Goal: Task Accomplishment & Management: Use online tool/utility

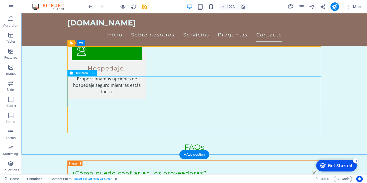
scroll to position [723, 0]
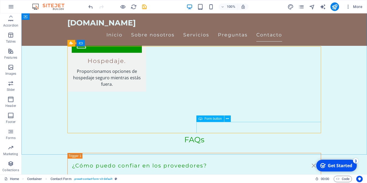
click at [212, 120] on span "Form button" at bounding box center [212, 118] width 17 height 3
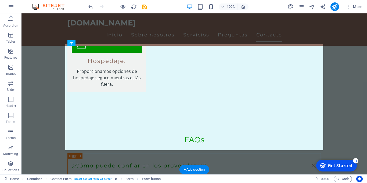
drag, startPoint x: 234, startPoint y: 133, endPoint x: 211, endPoint y: 116, distance: 28.7
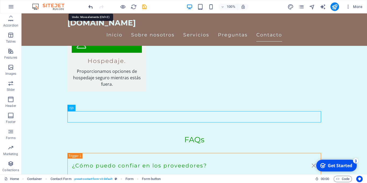
click at [90, 8] on icon "undo" at bounding box center [91, 7] width 6 height 6
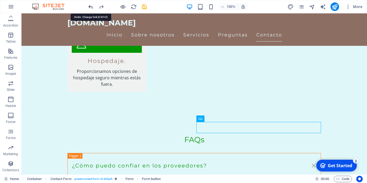
click at [90, 8] on icon "undo" at bounding box center [91, 7] width 6 height 6
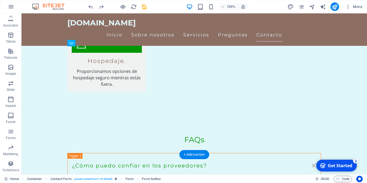
drag, startPoint x: 234, startPoint y: 127, endPoint x: 234, endPoint y: 143, distance: 16.4
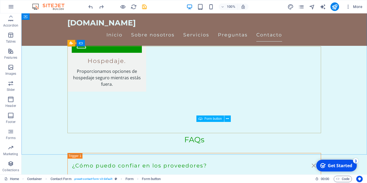
click at [216, 119] on span "Form button" at bounding box center [212, 118] width 17 height 3
click at [226, 118] on button at bounding box center [227, 119] width 6 height 6
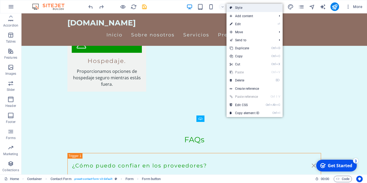
click at [241, 6] on link "Style" at bounding box center [254, 8] width 56 height 8
select select "rem"
select select "preset-contact-form-v3-default"
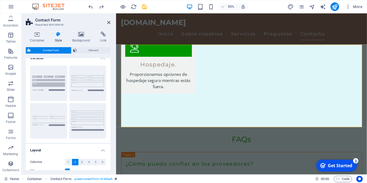
scroll to position [0, 0]
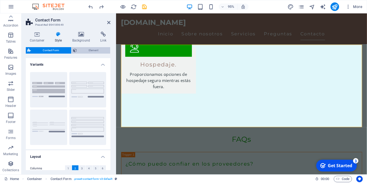
click at [83, 49] on span "Element" at bounding box center [93, 50] width 30 height 6
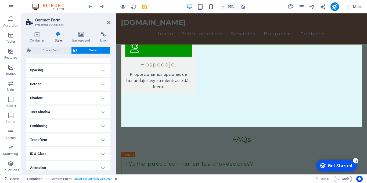
scroll to position [115, 0]
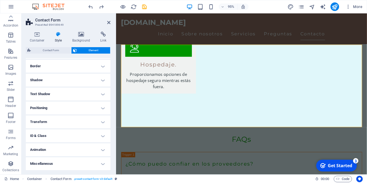
click at [102, 150] on h4 "Animation" at bounding box center [68, 150] width 85 height 13
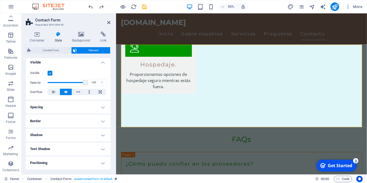
scroll to position [11, 0]
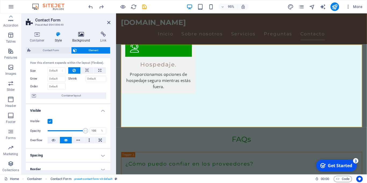
click at [81, 35] on icon at bounding box center [81, 34] width 26 height 5
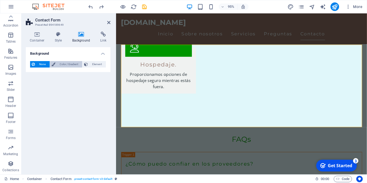
click at [71, 64] on span "Color / Gradient" at bounding box center [69, 64] width 24 height 6
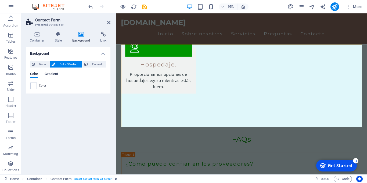
click at [56, 74] on span "Gradient" at bounding box center [51, 75] width 13 height 8
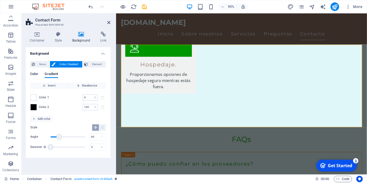
click at [37, 73] on span "Color" at bounding box center [34, 75] width 8 height 8
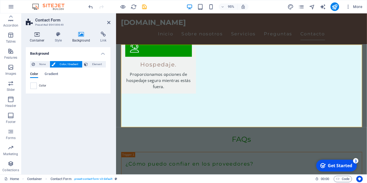
click at [36, 35] on icon at bounding box center [37, 34] width 23 height 5
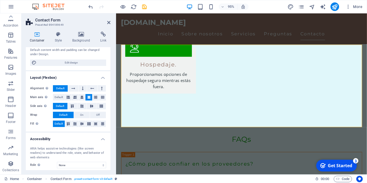
scroll to position [48, 0]
click at [68, 122] on button at bounding box center [68, 124] width 7 height 6
click at [61, 124] on span "Default" at bounding box center [59, 124] width 8 height 6
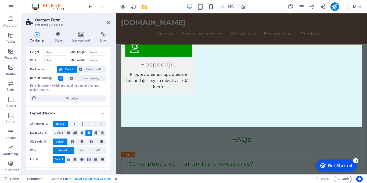
scroll to position [0, 0]
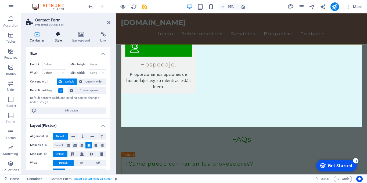
click at [60, 38] on h4 "Style" at bounding box center [59, 37] width 17 height 11
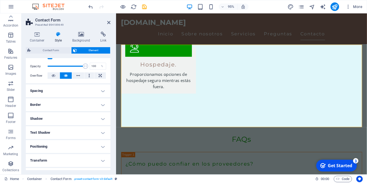
scroll to position [84, 0]
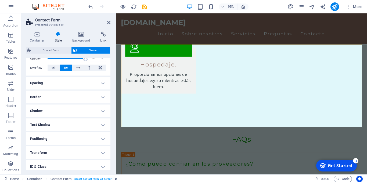
click at [80, 99] on h4 "Border" at bounding box center [68, 97] width 85 height 13
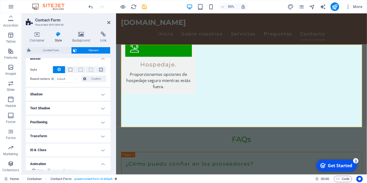
scroll to position [132, 0]
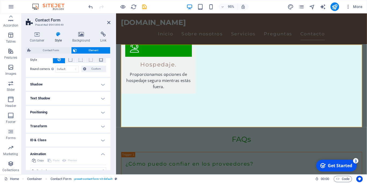
click at [80, 86] on h4 "Shadow" at bounding box center [68, 84] width 85 height 13
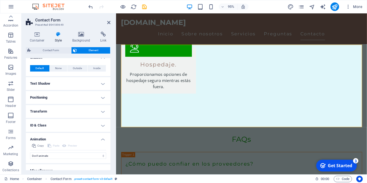
scroll to position [166, 0]
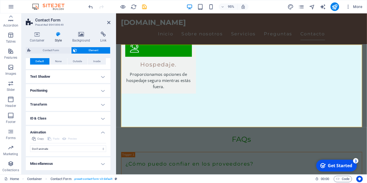
click at [72, 116] on h4 "ID & Class" at bounding box center [68, 118] width 85 height 13
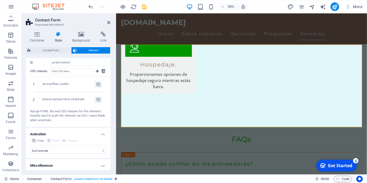
scroll to position [245, 0]
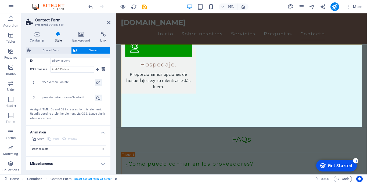
click at [104, 164] on h4 "Miscellaneous" at bounding box center [68, 164] width 85 height 13
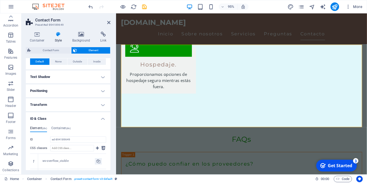
scroll to position [157, 0]
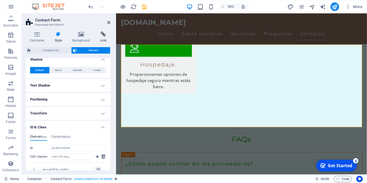
click at [102, 37] on icon at bounding box center [103, 34] width 14 height 5
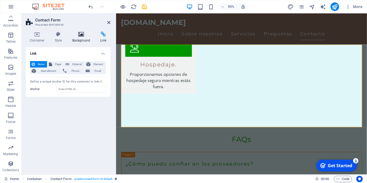
click at [84, 38] on h4 "Background" at bounding box center [82, 37] width 28 height 11
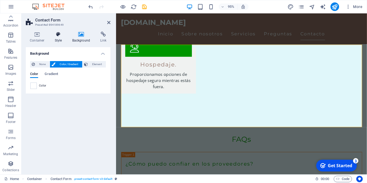
click at [57, 39] on h4 "Style" at bounding box center [59, 37] width 17 height 11
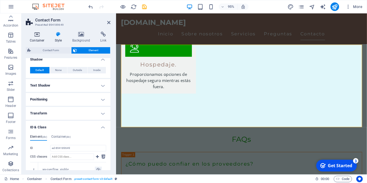
click at [38, 40] on h4 "Container" at bounding box center [38, 37] width 25 height 11
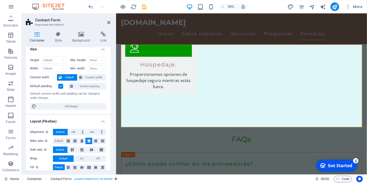
scroll to position [0, 0]
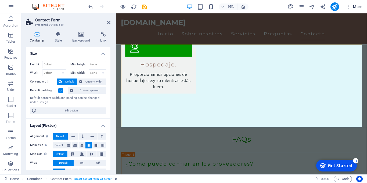
click at [349, 8] on icon "button" at bounding box center [347, 6] width 5 height 5
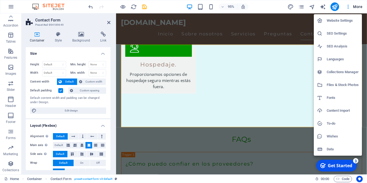
click at [299, 138] on div at bounding box center [183, 91] width 367 height 183
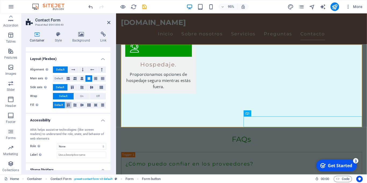
scroll to position [85, 0]
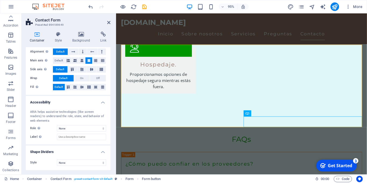
click at [37, 37] on icon at bounding box center [37, 34] width 23 height 5
click at [37, 34] on icon at bounding box center [37, 34] width 23 height 5
click at [13, 132] on icon "button" at bounding box center [11, 132] width 6 height 6
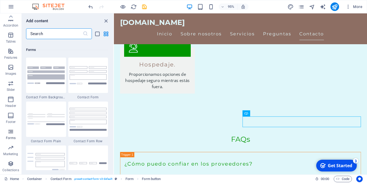
scroll to position [3921, 0]
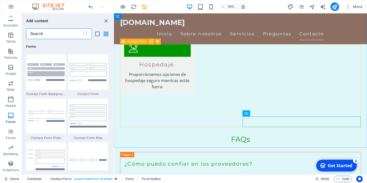
click at [152, 42] on icon at bounding box center [151, 41] width 3 height 5
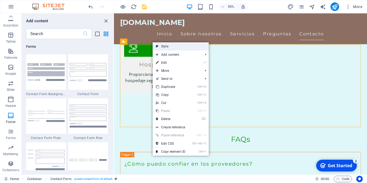
click at [166, 46] on link "Style" at bounding box center [181, 46] width 56 height 8
select select "rem"
select select "preset-contact-form-v3-default"
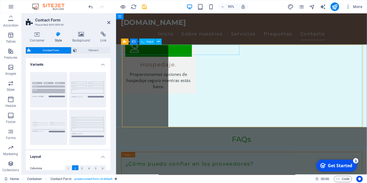
scroll to position [80, 0]
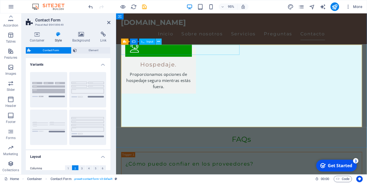
click at [160, 41] on icon at bounding box center [158, 41] width 3 height 5
click at [149, 42] on icon at bounding box center [150, 41] width 3 height 5
click at [159, 42] on icon at bounding box center [158, 41] width 3 height 5
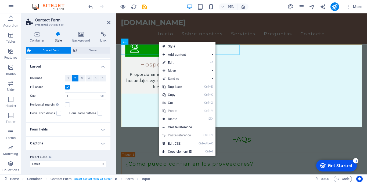
scroll to position [92, 0]
click at [101, 142] on h4 "Captcha" at bounding box center [68, 142] width 85 height 13
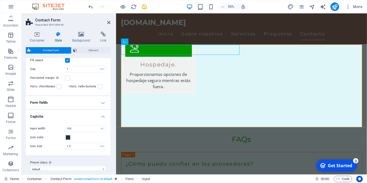
scroll to position [124, 0]
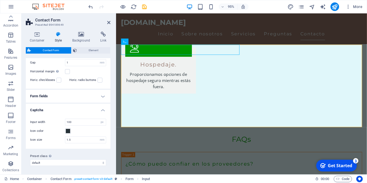
click at [102, 97] on h4 "Form fields" at bounding box center [68, 96] width 85 height 13
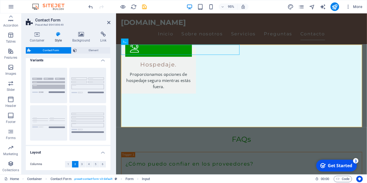
scroll to position [0, 0]
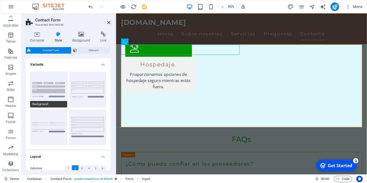
click at [55, 88] on button "Background" at bounding box center [48, 89] width 37 height 35
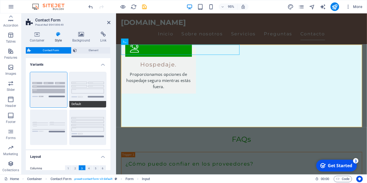
click at [90, 89] on button "Default" at bounding box center [87, 89] width 37 height 35
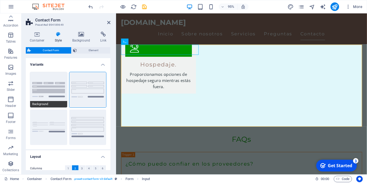
click at [52, 87] on button "Background" at bounding box center [48, 89] width 37 height 35
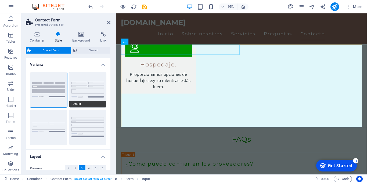
click at [86, 89] on button "Default" at bounding box center [87, 89] width 37 height 35
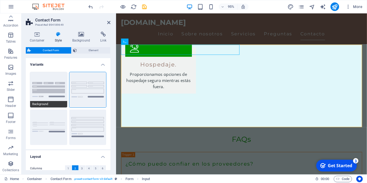
click at [56, 87] on button "Background" at bounding box center [48, 89] width 37 height 35
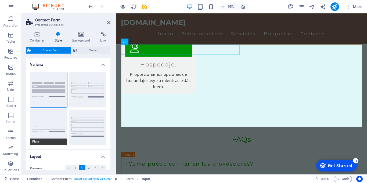
click at [53, 127] on button "Plain" at bounding box center [48, 127] width 37 height 35
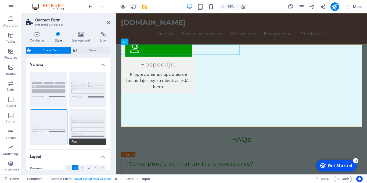
click at [87, 127] on button "Row" at bounding box center [87, 127] width 37 height 35
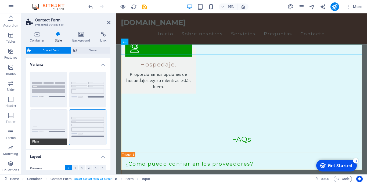
click at [52, 124] on button "Plain" at bounding box center [48, 127] width 37 height 35
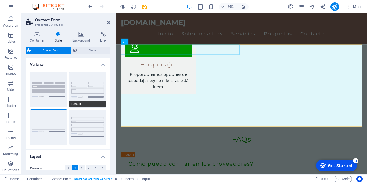
click at [89, 88] on button "Default" at bounding box center [87, 89] width 37 height 35
select select "px"
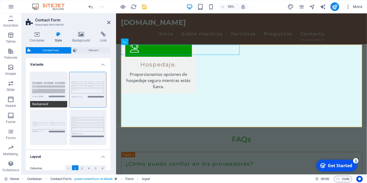
click at [49, 92] on button "Background" at bounding box center [48, 89] width 37 height 35
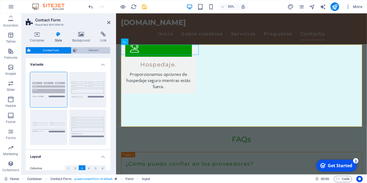
click at [81, 50] on span "Element" at bounding box center [93, 50] width 30 height 6
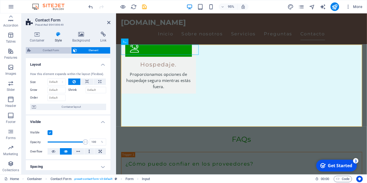
click at [50, 51] on span "Contact Form" at bounding box center [50, 50] width 37 height 6
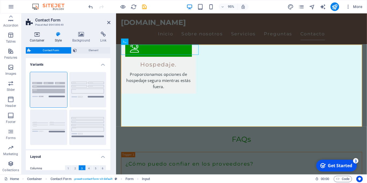
click at [37, 38] on h4 "Container" at bounding box center [38, 37] width 25 height 11
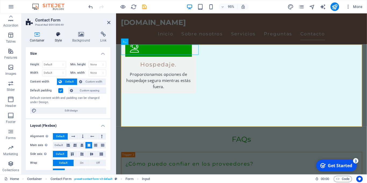
click at [58, 39] on h4 "Style" at bounding box center [59, 37] width 17 height 11
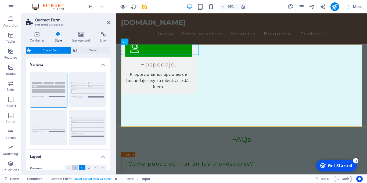
click at [74, 169] on span "2" at bounding box center [75, 169] width 2 height 6
click at [69, 169] on button "1" at bounding box center [68, 169] width 7 height 6
click at [73, 167] on button "2" at bounding box center [75, 169] width 7 height 6
click at [82, 169] on span "3" at bounding box center [82, 169] width 2 height 6
click at [100, 168] on button "6" at bounding box center [102, 169] width 7 height 6
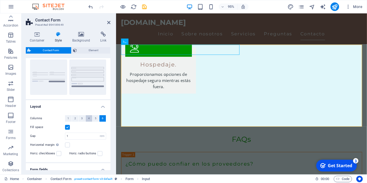
scroll to position [97, 0]
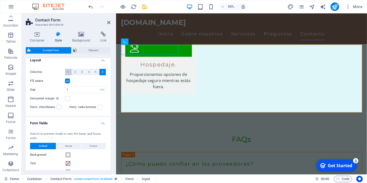
click at [69, 72] on span "1" at bounding box center [68, 72] width 2 height 6
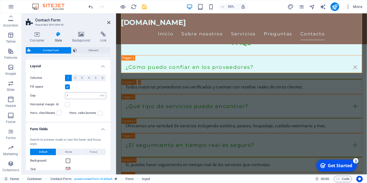
scroll to position [89, 0]
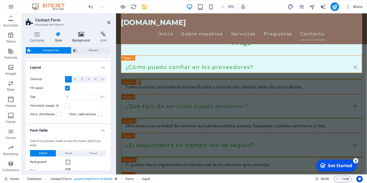
click at [79, 33] on icon at bounding box center [81, 34] width 26 height 5
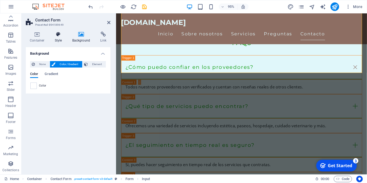
click at [57, 35] on icon at bounding box center [58, 34] width 15 height 5
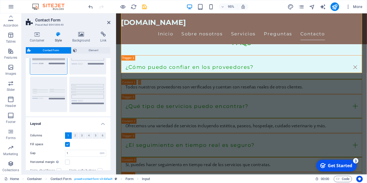
scroll to position [41, 0]
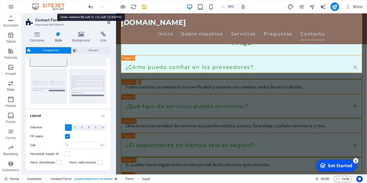
click at [92, 7] on icon "undo" at bounding box center [91, 7] width 6 height 6
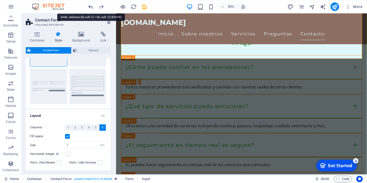
scroll to position [780, 0]
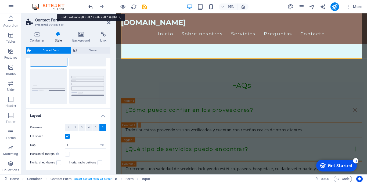
click at [92, 7] on icon "undo" at bounding box center [91, 7] width 6 height 6
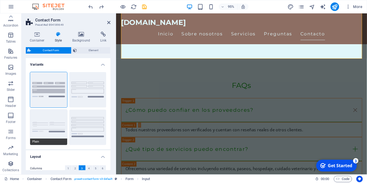
scroll to position [795, 0]
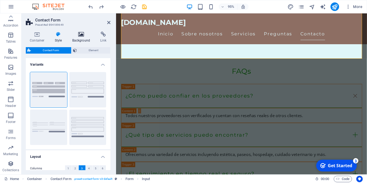
click at [79, 39] on h4 "Background" at bounding box center [82, 37] width 28 height 11
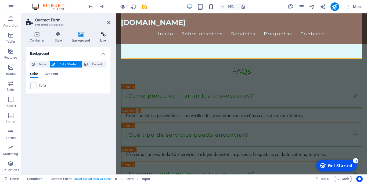
click at [99, 39] on h4 "Link" at bounding box center [103, 37] width 14 height 11
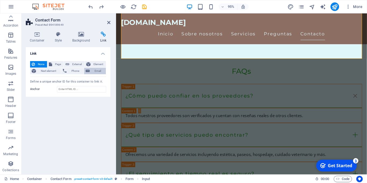
click at [96, 71] on span "Email" at bounding box center [97, 71] width 13 height 6
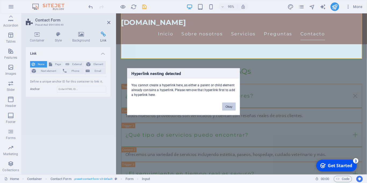
click at [230, 106] on button "Okay" at bounding box center [228, 107] width 13 height 8
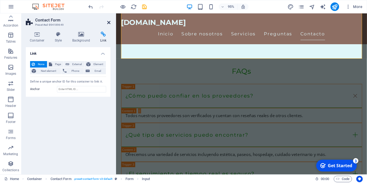
drag, startPoint x: 108, startPoint y: 22, endPoint x: 100, endPoint y: 44, distance: 22.9
click at [108, 22] on icon at bounding box center [108, 22] width 3 height 4
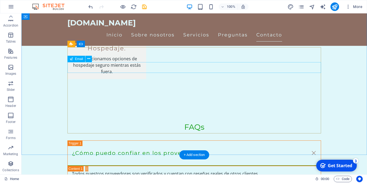
scroll to position [709, 0]
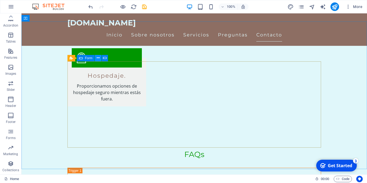
click at [98, 58] on icon at bounding box center [98, 58] width 3 height 6
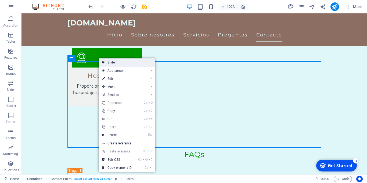
click at [109, 62] on link "Style" at bounding box center [127, 63] width 56 height 8
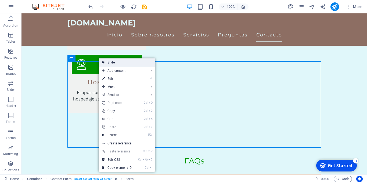
select select "rem"
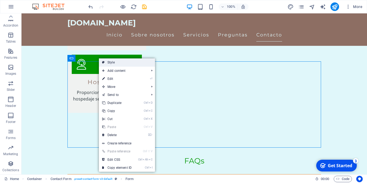
select select "px"
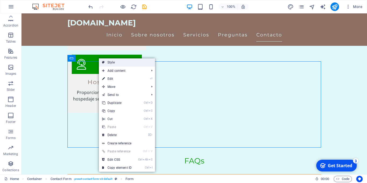
select select "px"
select select "rem"
select select "preset-contact-form-v3-default"
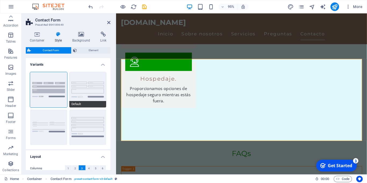
click at [90, 83] on button "Default" at bounding box center [87, 89] width 37 height 35
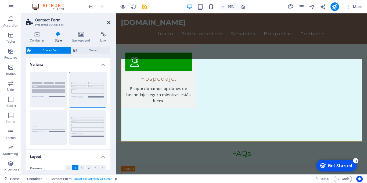
click at [107, 21] on icon at bounding box center [108, 22] width 3 height 4
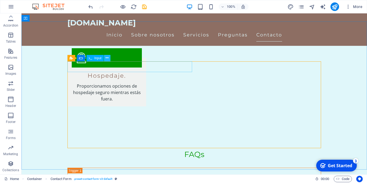
click at [107, 57] on icon at bounding box center [107, 58] width 3 height 6
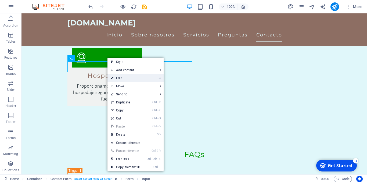
click at [122, 78] on link "⏎ Edit" at bounding box center [125, 78] width 36 height 8
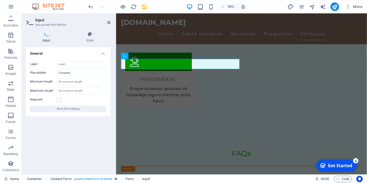
click at [45, 35] on icon at bounding box center [47, 34] width 42 height 5
click at [90, 36] on icon at bounding box center [90, 34] width 41 height 5
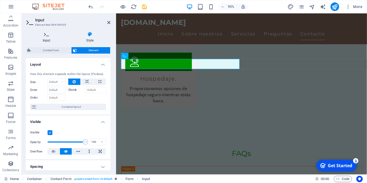
click at [46, 36] on icon at bounding box center [47, 34] width 42 height 5
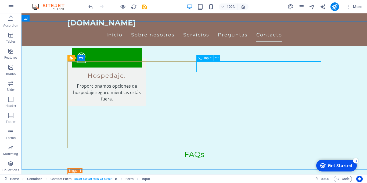
click at [208, 59] on span "Input" at bounding box center [207, 58] width 7 height 3
click at [217, 57] on icon at bounding box center [216, 58] width 3 height 6
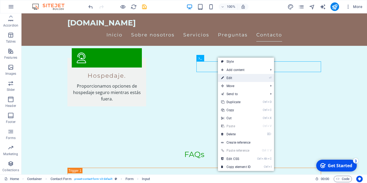
click at [225, 78] on link "⏎ Edit" at bounding box center [236, 78] width 36 height 8
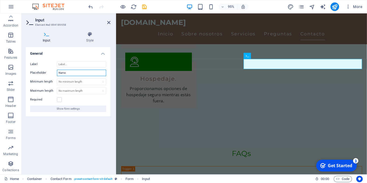
click at [78, 74] on input "Name" at bounding box center [81, 73] width 49 height 6
type input "Nombre"
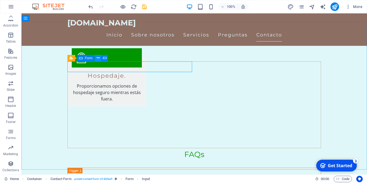
click at [98, 57] on icon at bounding box center [98, 58] width 3 height 6
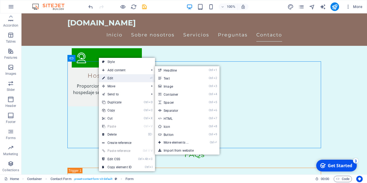
click at [110, 76] on link "⏎ Edit" at bounding box center [117, 78] width 36 height 8
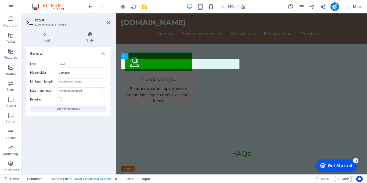
click at [84, 73] on input "Company" at bounding box center [81, 73] width 49 height 6
type input "Empresa"
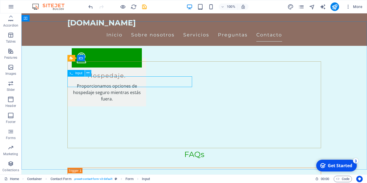
click at [87, 72] on icon at bounding box center [87, 73] width 3 height 6
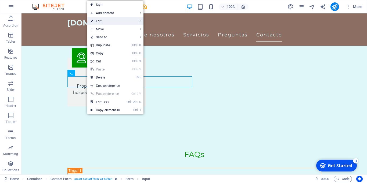
click at [98, 22] on link "⏎ Edit" at bounding box center [105, 21] width 36 height 8
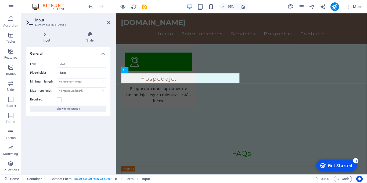
click at [80, 75] on input "Phone" at bounding box center [81, 73] width 49 height 6
type input "C"
type input "Núm. Teléfono"
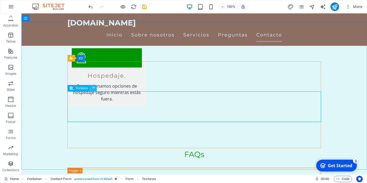
click at [92, 87] on icon at bounding box center [93, 88] width 3 height 6
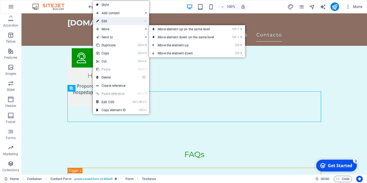
click at [109, 21] on link "⏎ Edit" at bounding box center [111, 21] width 36 height 8
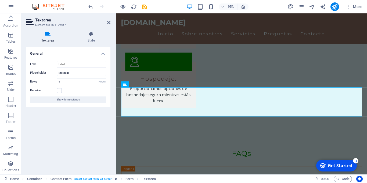
click at [85, 75] on input "Message" at bounding box center [81, 73] width 49 height 6
type input "Mensaje"
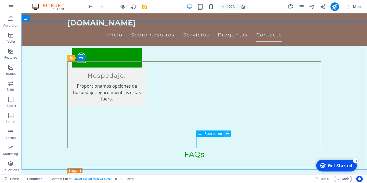
click at [227, 134] on icon at bounding box center [227, 134] width 3 height 6
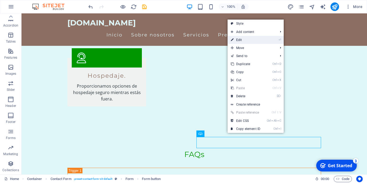
drag, startPoint x: 240, startPoint y: 40, endPoint x: 130, endPoint y: 28, distance: 110.5
click at [240, 40] on link "⏎ Edit" at bounding box center [245, 40] width 36 height 8
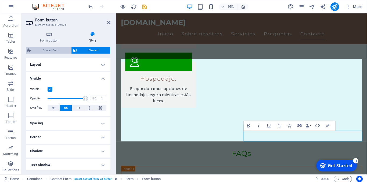
click at [54, 50] on span "Contact Form" at bounding box center [50, 50] width 37 height 6
select select "rem"
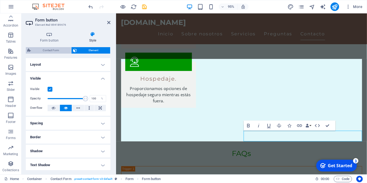
select select "rem"
select select "px"
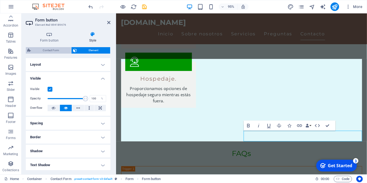
select select "px"
select select "rem"
select select "preset-contact-form-v3-default"
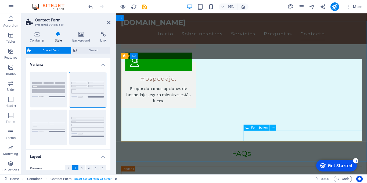
click at [260, 129] on span "Form button" at bounding box center [259, 128] width 16 height 3
click at [272, 127] on icon at bounding box center [273, 127] width 3 height 5
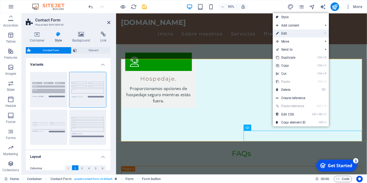
click at [282, 32] on link "⏎ Edit" at bounding box center [291, 34] width 36 height 8
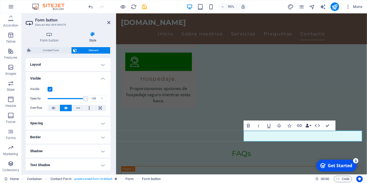
click at [310, 125] on button "Data Bindings" at bounding box center [308, 126] width 7 height 10
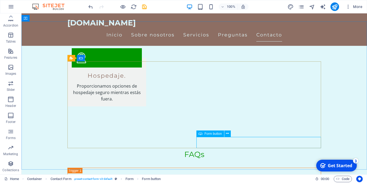
click at [200, 133] on icon at bounding box center [200, 134] width 4 height 6
click at [212, 135] on span "Form button" at bounding box center [212, 133] width 17 height 3
click at [213, 135] on span "Form button" at bounding box center [212, 133] width 17 height 3
click at [228, 134] on icon at bounding box center [227, 134] width 3 height 6
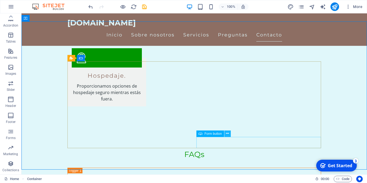
click at [227, 134] on icon at bounding box center [227, 134] width 3 height 6
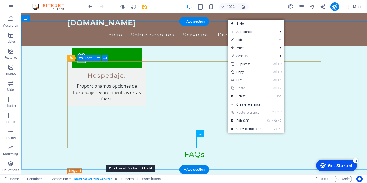
click at [132, 178] on span "Form" at bounding box center [129, 179] width 8 height 6
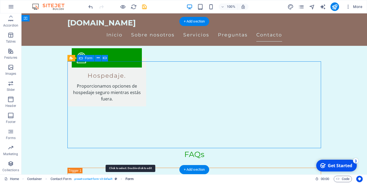
click at [132, 178] on span "Form" at bounding box center [129, 179] width 8 height 6
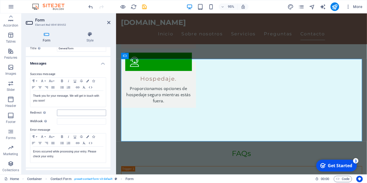
scroll to position [24, 0]
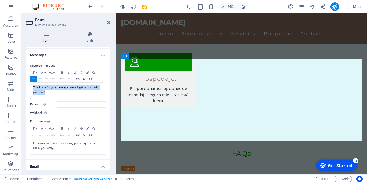
drag, startPoint x: 61, startPoint y: 94, endPoint x: 30, endPoint y: 88, distance: 31.7
click at [30, 88] on div "Thank you for your message. We will get in touch with you soon! Shown after for…" at bounding box center [67, 91] width 75 height 16
copy p "Thank you for your message. We will get in touch with you soon!"
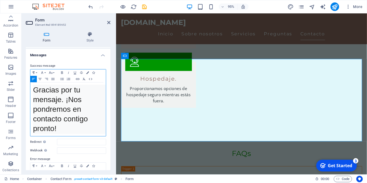
click at [68, 130] on pre "Gracias por tu mensaje. ¡Nos pondremos en contacto contigo pronto!" at bounding box center [69, 109] width 73 height 49
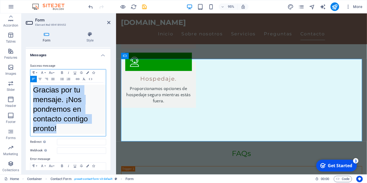
drag, startPoint x: 67, startPoint y: 130, endPoint x: 28, endPoint y: 91, distance: 55.3
click at [33, 91] on pre "Gracias por tu mensaje. ¡Nos pondremos en contacto contigo pronto!" at bounding box center [69, 109] width 73 height 49
click at [44, 73] on button "Font Family" at bounding box center [43, 73] width 9 height 6
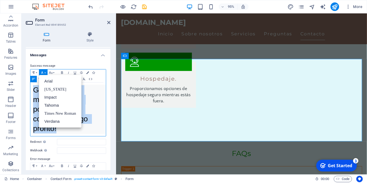
click at [44, 73] on button "Font Family" at bounding box center [43, 73] width 9 height 6
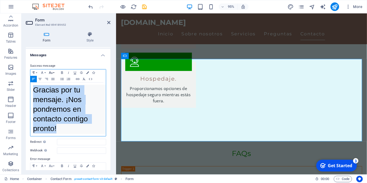
click at [52, 73] on icon "button" at bounding box center [51, 73] width 6 height 4
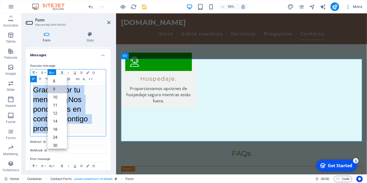
click at [53, 89] on link "9" at bounding box center [57, 89] width 19 height 8
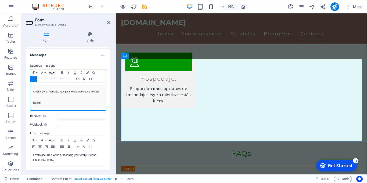
click at [54, 73] on button "Font Size" at bounding box center [52, 73] width 9 height 6
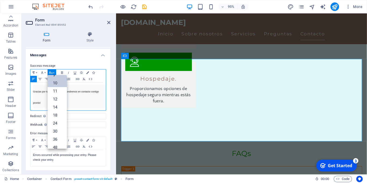
click at [59, 85] on link "10" at bounding box center [57, 83] width 19 height 8
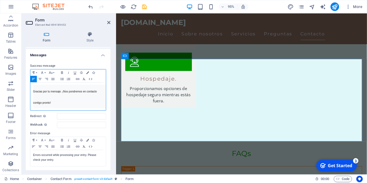
click at [97, 92] on span "Gracias por tu mensaje. ¡Nos pondremos en contacto contigo pronto!" at bounding box center [65, 97] width 64 height 14
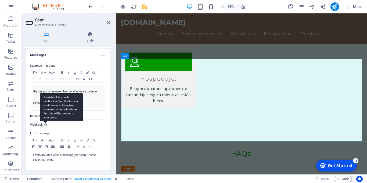
click at [45, 122] on div "A webhook is a push notification from this form to another server. Every time s…" at bounding box center [61, 107] width 43 height 28
click at [57, 124] on input "Webhook A webhook is a push notification from this form to another server. Ever…" at bounding box center [81, 125] width 49 height 6
drag, startPoint x: 58, startPoint y: 117, endPoint x: 43, endPoint y: 96, distance: 26.3
click at [43, 96] on div "A webhook is a push notification from this form to another server. Every time s…" at bounding box center [61, 107] width 43 height 28
drag, startPoint x: 44, startPoint y: 96, endPoint x: 61, endPoint y: 114, distance: 24.5
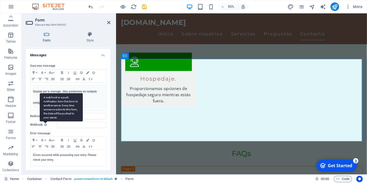
click at [61, 114] on div "A webhook is a push notification from this form to another server. Every time s…" at bounding box center [61, 107] width 43 height 28
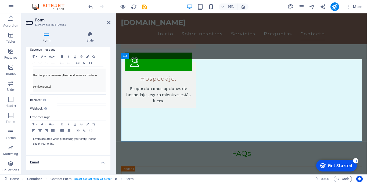
scroll to position [48, 0]
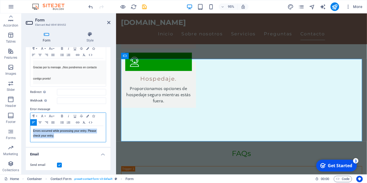
drag, startPoint x: 64, startPoint y: 137, endPoint x: 31, endPoint y: 131, distance: 33.8
click at [31, 131] on div "Errors occurred while processing your entry. Please check your entry." at bounding box center [67, 134] width 75 height 16
click at [54, 116] on button "Font Size" at bounding box center [52, 116] width 9 height 6
click at [56, 131] on p "Errors occurred while processing your entry. Please check your entry." at bounding box center [68, 134] width 70 height 10
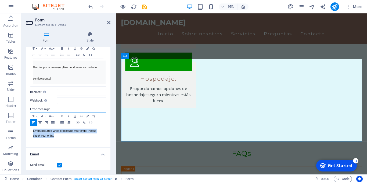
drag, startPoint x: 58, startPoint y: 136, endPoint x: 31, endPoint y: 132, distance: 27.5
click at [31, 132] on div "Errors occurred while processing your entry. Please check your entry." at bounding box center [67, 134] width 75 height 16
copy p "Errors occurred while processing your entry. Please check your entry."
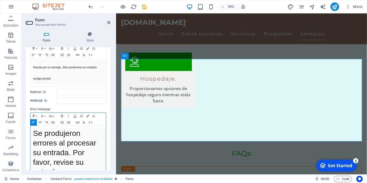
click at [44, 153] on span "Se produjeron errores al procesar su entrada. Por favor, revise su entrada." at bounding box center [65, 152] width 65 height 47
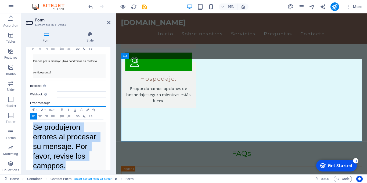
drag, startPoint x: 71, startPoint y: 165, endPoint x: 30, endPoint y: 128, distance: 55.3
click at [33, 128] on pre "Se produjeron errores al procesar su mensaje. Por favor, revise los camppos." at bounding box center [69, 146] width 73 height 49
click at [52, 109] on icon "button" at bounding box center [51, 110] width 6 height 4
click at [55, 57] on link "10" at bounding box center [57, 55] width 19 height 8
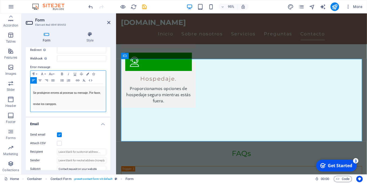
scroll to position [127, 0]
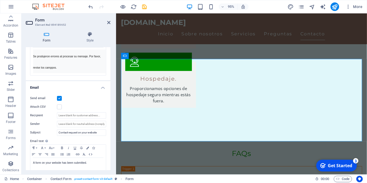
click at [60, 98] on label at bounding box center [59, 98] width 5 height 5
click at [0, 0] on input "Send email" at bounding box center [0, 0] width 0 height 0
click at [59, 99] on label at bounding box center [59, 98] width 5 height 5
click at [0, 0] on input "Send email" at bounding box center [0, 0] width 0 height 0
click at [60, 116] on input "Recipient" at bounding box center [81, 116] width 49 height 6
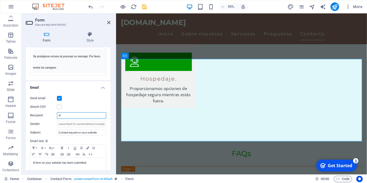
type input "a"
type input "[EMAIL_ADDRESS][PERSON_NAME][DOMAIN_NAME]"
click at [59, 125] on input "Sender" at bounding box center [81, 124] width 49 height 6
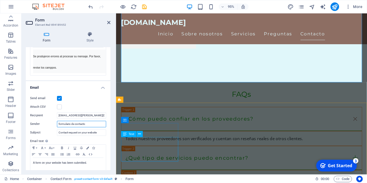
scroll to position [768, 0]
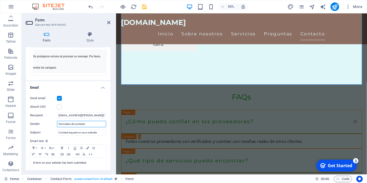
drag, startPoint x: 93, startPoint y: 124, endPoint x: 45, endPoint y: 120, distance: 47.8
click at [57, 121] on input "formulario de contacto" at bounding box center [81, 124] width 49 height 6
type input "contacto@rabocare.com.nx"
drag, startPoint x: 99, startPoint y: 132, endPoint x: 34, endPoint y: 128, distance: 65.1
click at [57, 130] on input "Contact request on your website" at bounding box center [81, 133] width 49 height 6
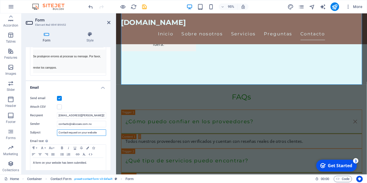
paste input "Solicitud de contacto en su sitio web"
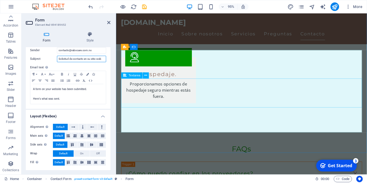
scroll to position [741, 0]
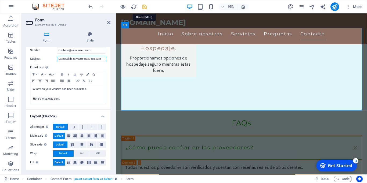
type input "Solicitud de contacto en su sitio web"
click at [144, 8] on icon "save" at bounding box center [144, 7] width 6 height 6
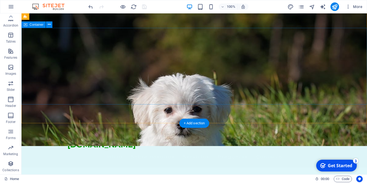
scroll to position [0, 0]
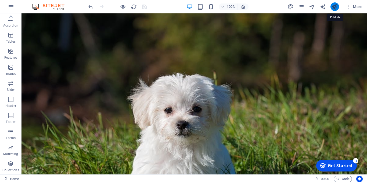
click at [333, 6] on icon "publish" at bounding box center [334, 7] width 6 height 6
